Goal: Answer question/provide support

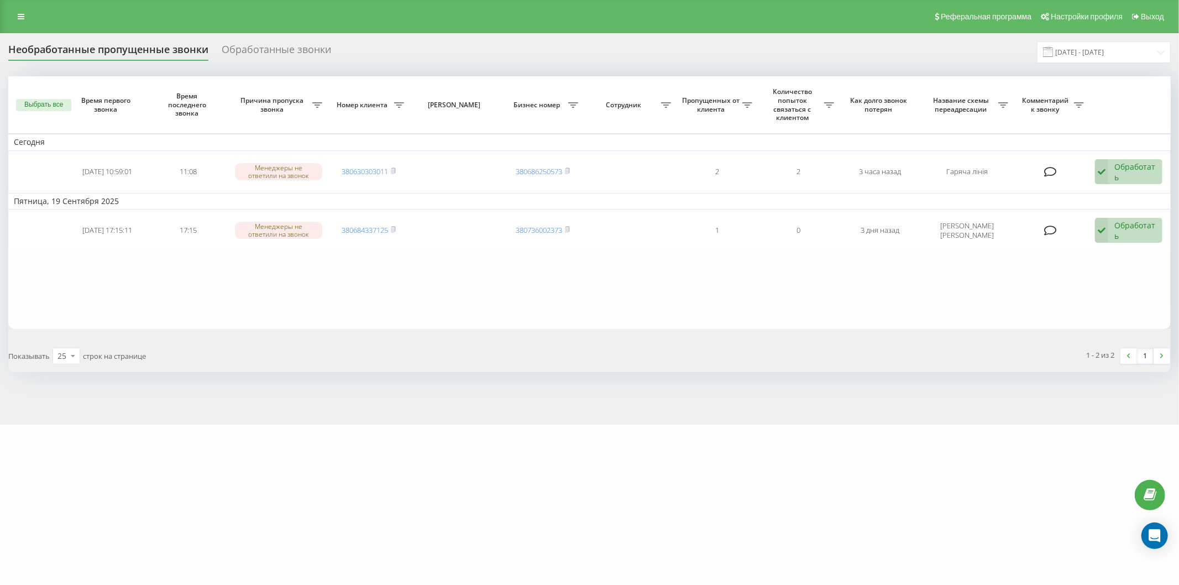
click at [0, 13] on div "Реферальная программа Настройки профиля Выход" at bounding box center [589, 16] width 1179 height 33
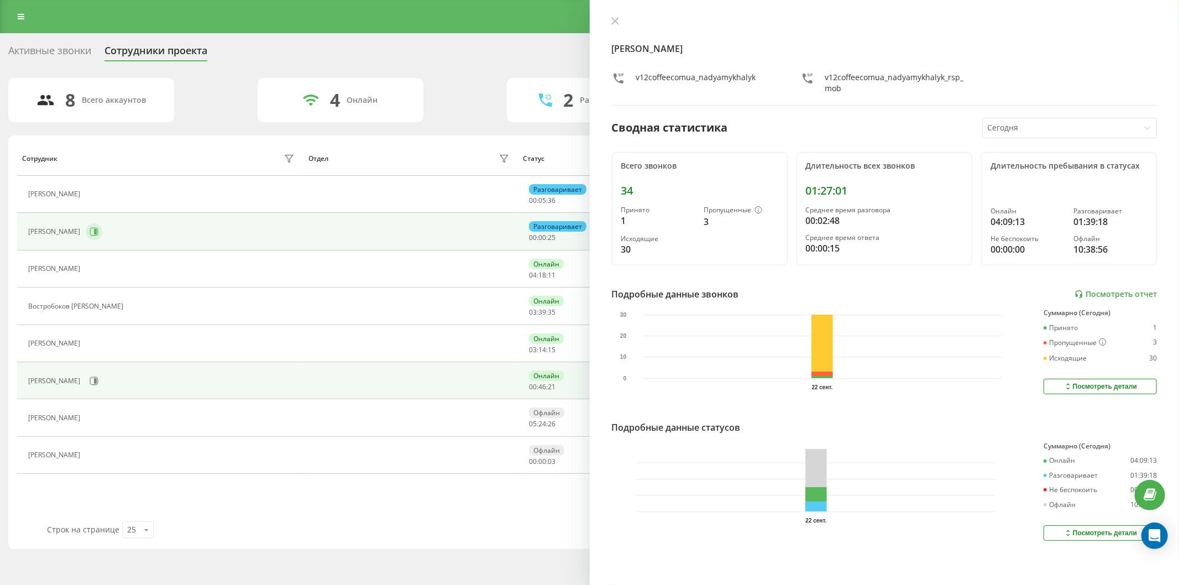
click at [98, 228] on icon at bounding box center [94, 231] width 9 height 9
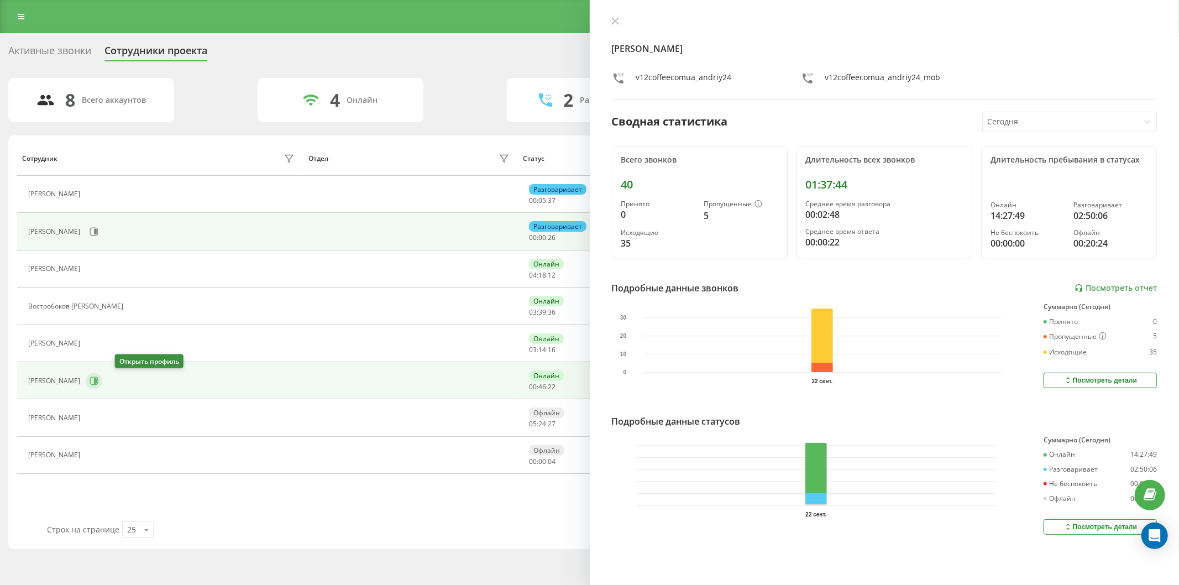
click at [97, 382] on icon at bounding box center [95, 381] width 3 height 6
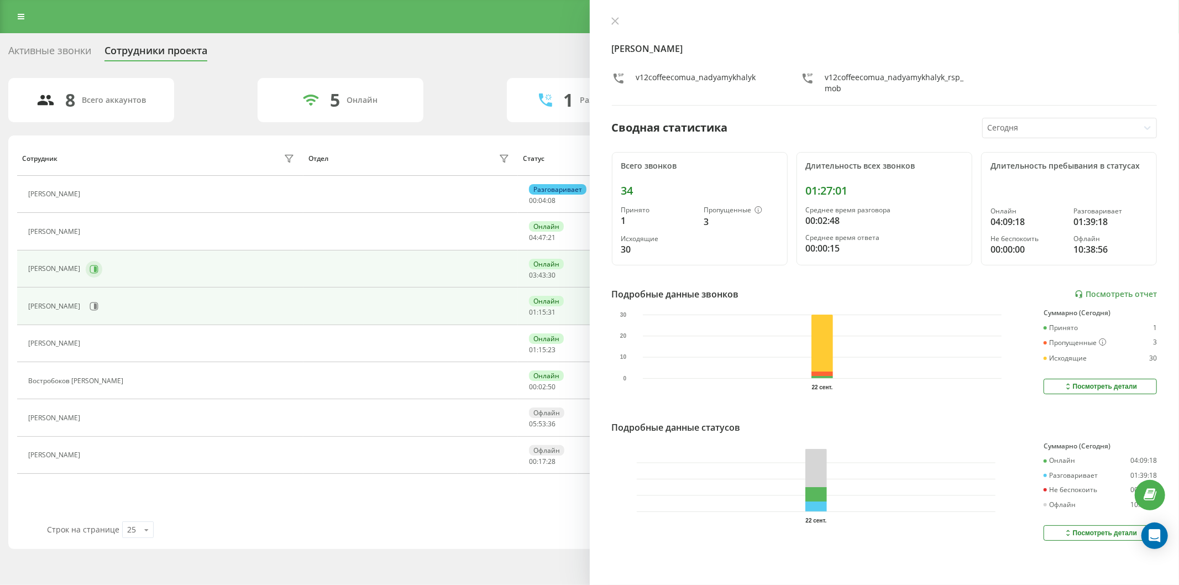
click at [98, 266] on icon at bounding box center [94, 269] width 9 height 9
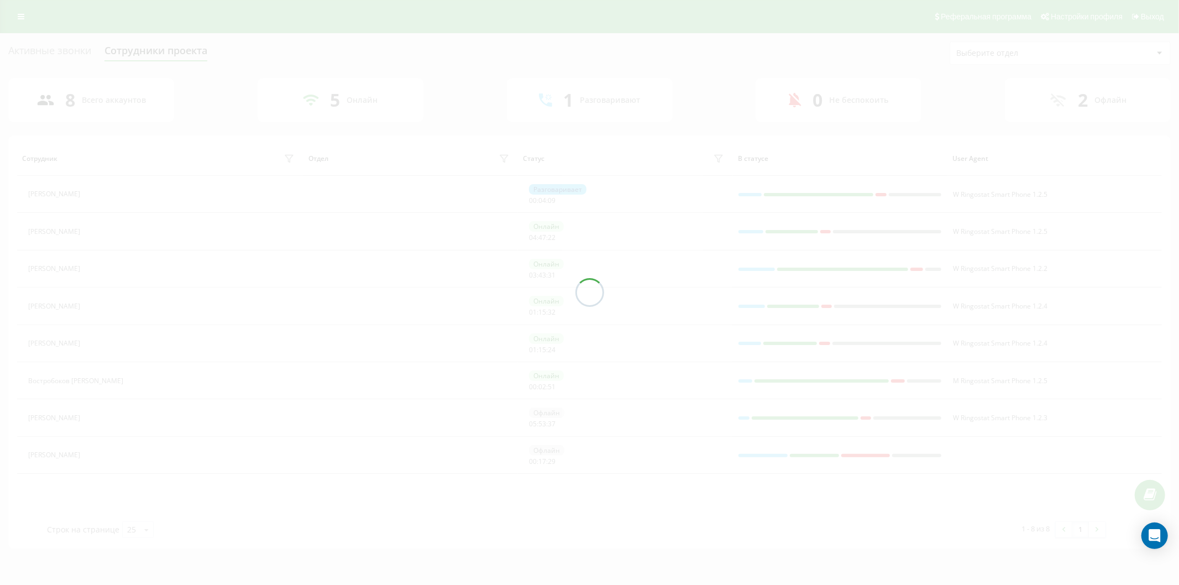
click at [99, 305] on button at bounding box center [92, 306] width 13 height 15
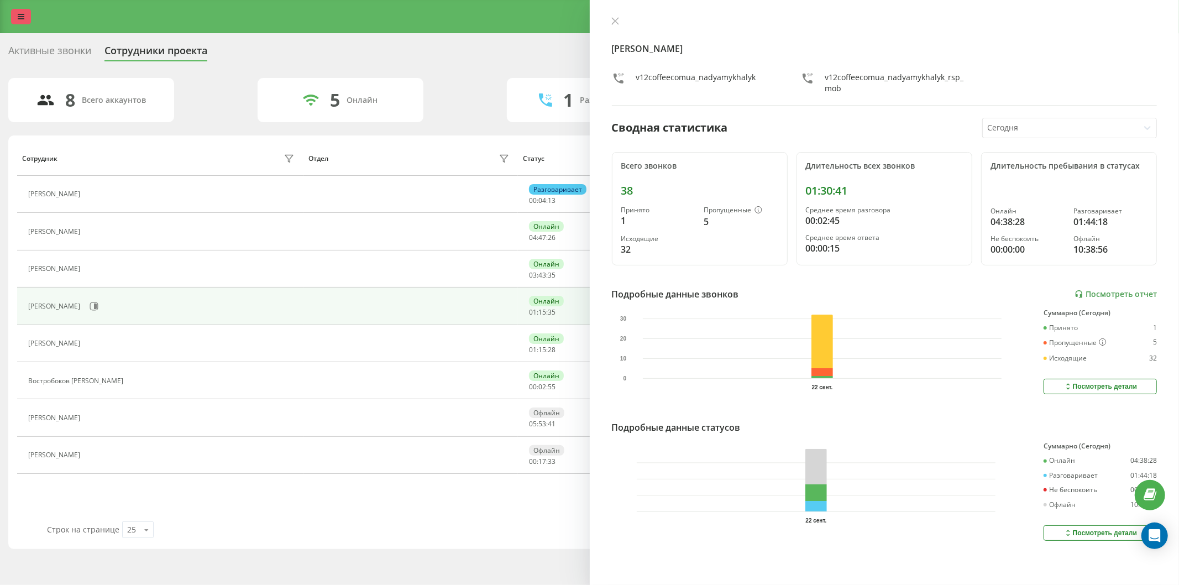
click at [23, 18] on icon at bounding box center [21, 17] width 7 height 8
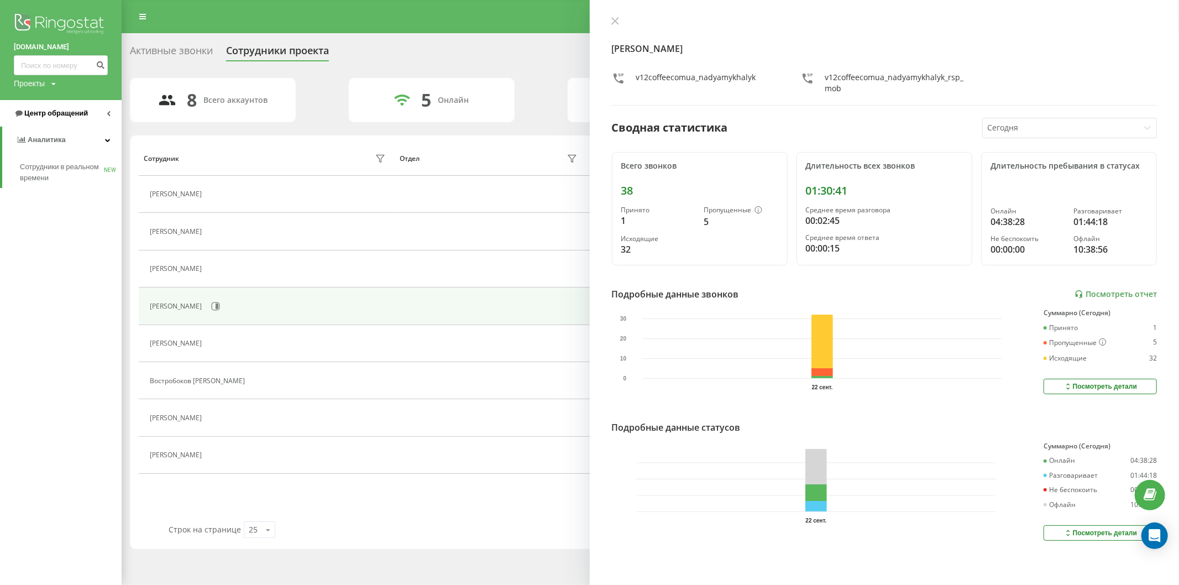
click at [66, 114] on span "Центр обращений" at bounding box center [56, 113] width 64 height 8
click at [80, 177] on span "Отчет о пропущенных необработанных звонках" at bounding box center [68, 186] width 96 height 22
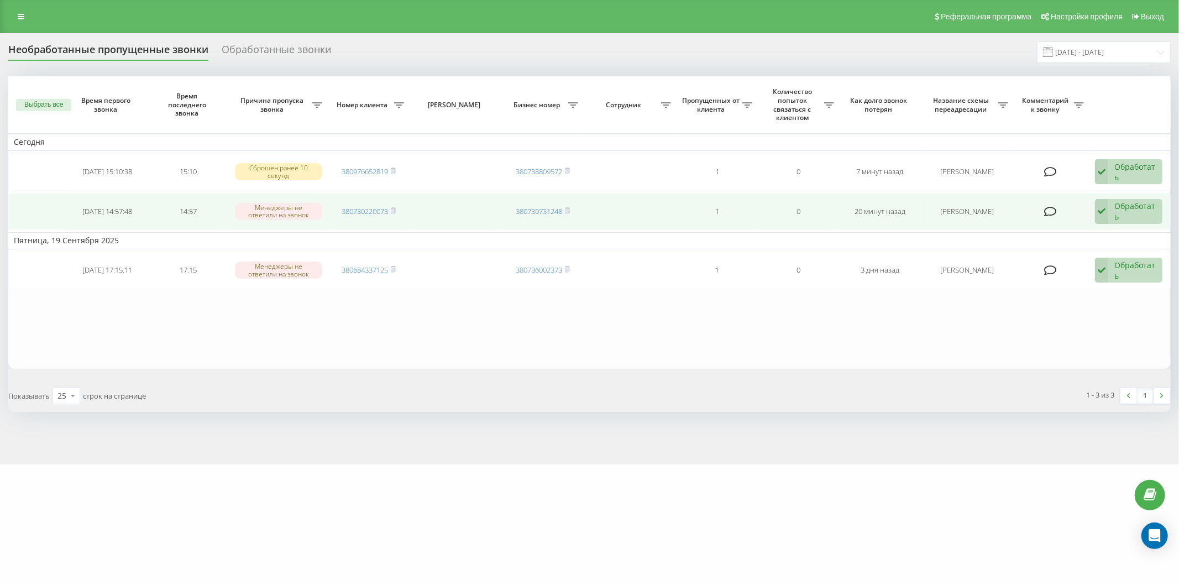
click at [1147, 206] on div "Обработать" at bounding box center [1135, 211] width 42 height 21
click at [1064, 259] on div "Связался с клиентом с помощью другого канала" at bounding box center [1056, 254] width 212 height 20
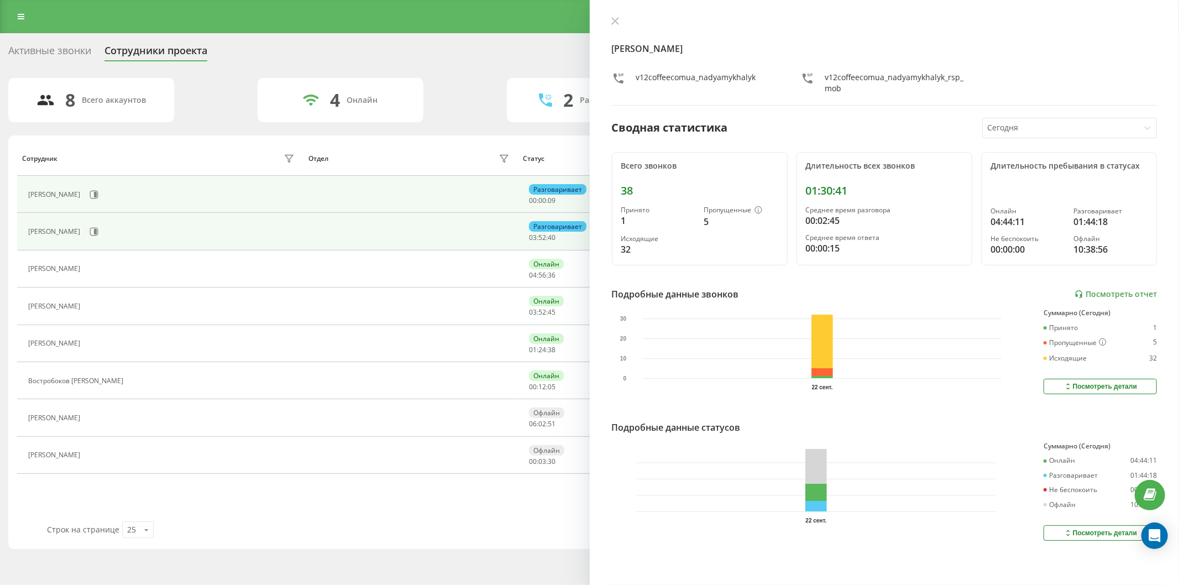
click at [83, 231] on div "[PERSON_NAME]" at bounding box center [55, 232] width 55 height 8
